Goal: Task Accomplishment & Management: Manage account settings

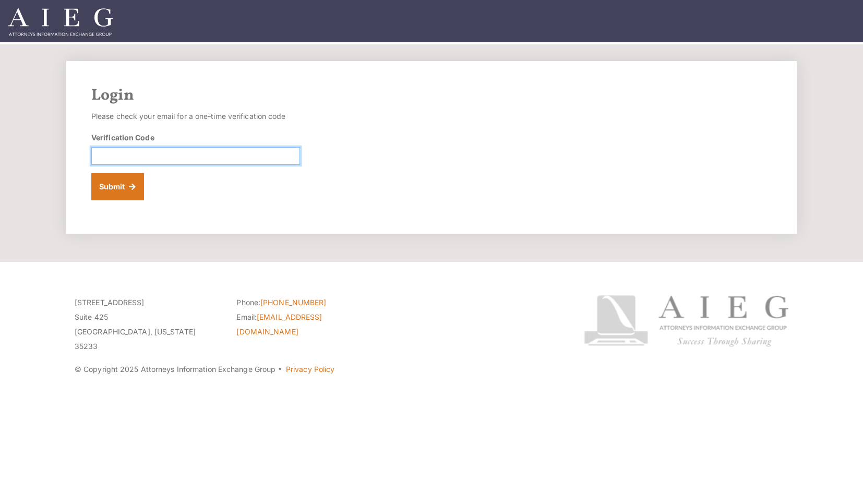
click at [176, 152] on input "Verification Code" at bounding box center [195, 156] width 209 height 18
type input "746770"
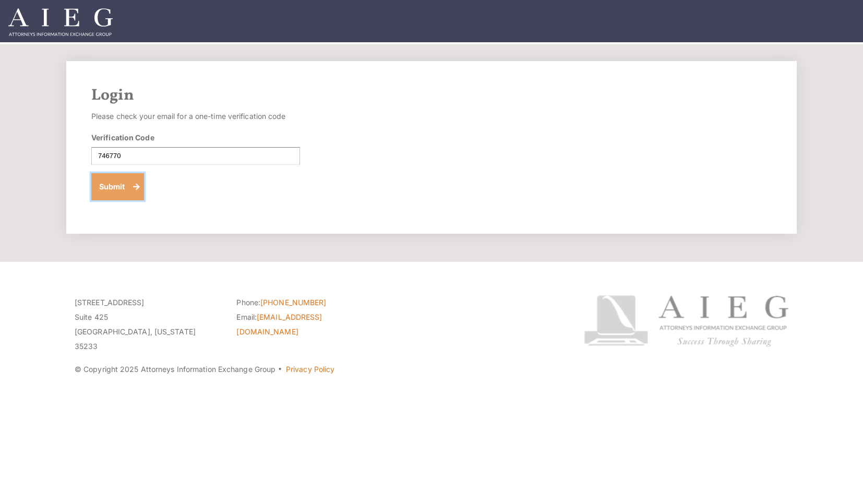
click at [110, 196] on button "Submit" at bounding box center [117, 186] width 53 height 27
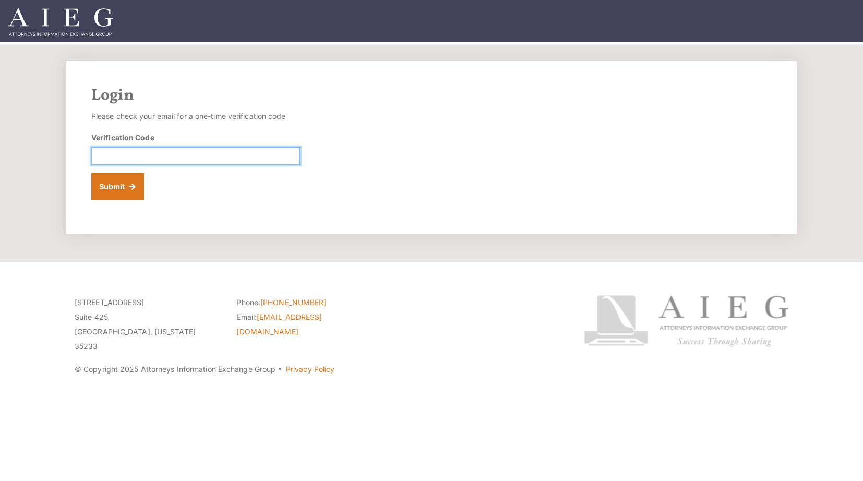
click at [160, 153] on input "Verification Code" at bounding box center [195, 156] width 209 height 18
type input "681482"
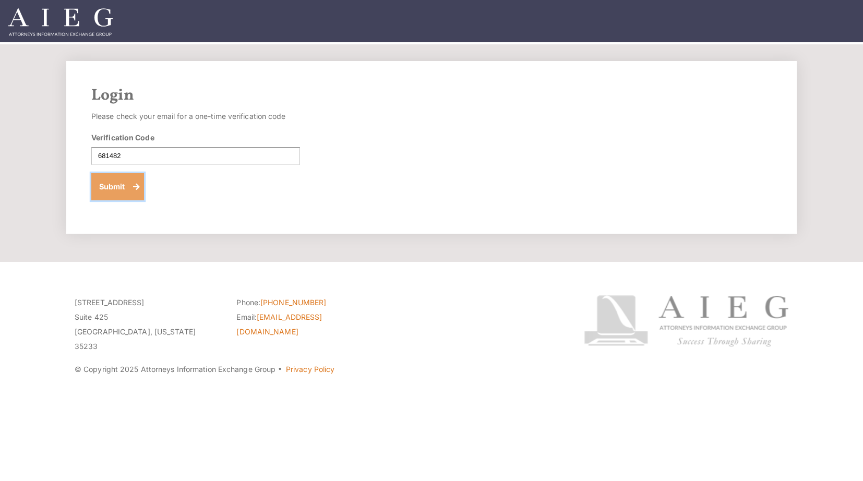
click at [110, 184] on button "Submit" at bounding box center [117, 186] width 53 height 27
